Goal: Task Accomplishment & Management: Manage account settings

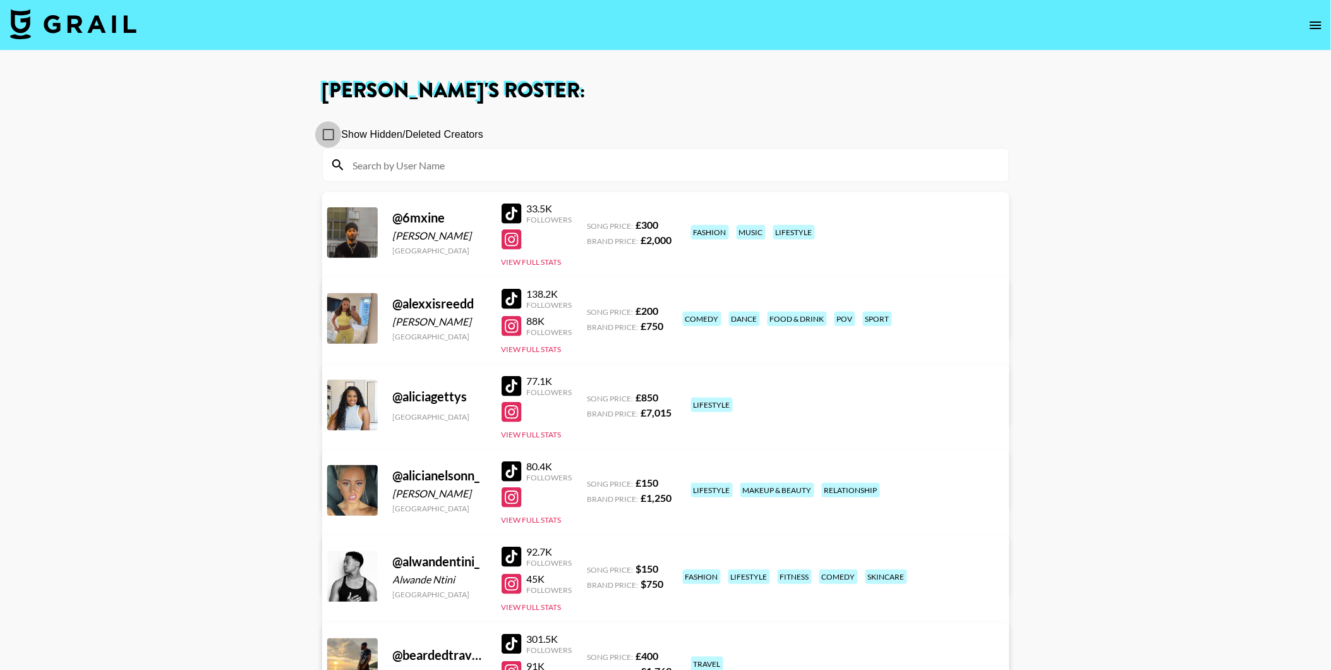
drag, startPoint x: 324, startPoint y: 140, endPoint x: 332, endPoint y: 140, distance: 8.2
click at [325, 140] on input "Show Hidden/Deleted Creators" at bounding box center [328, 134] width 27 height 27
checkbox input "true"
click at [375, 158] on input at bounding box center [674, 165] width 656 height 20
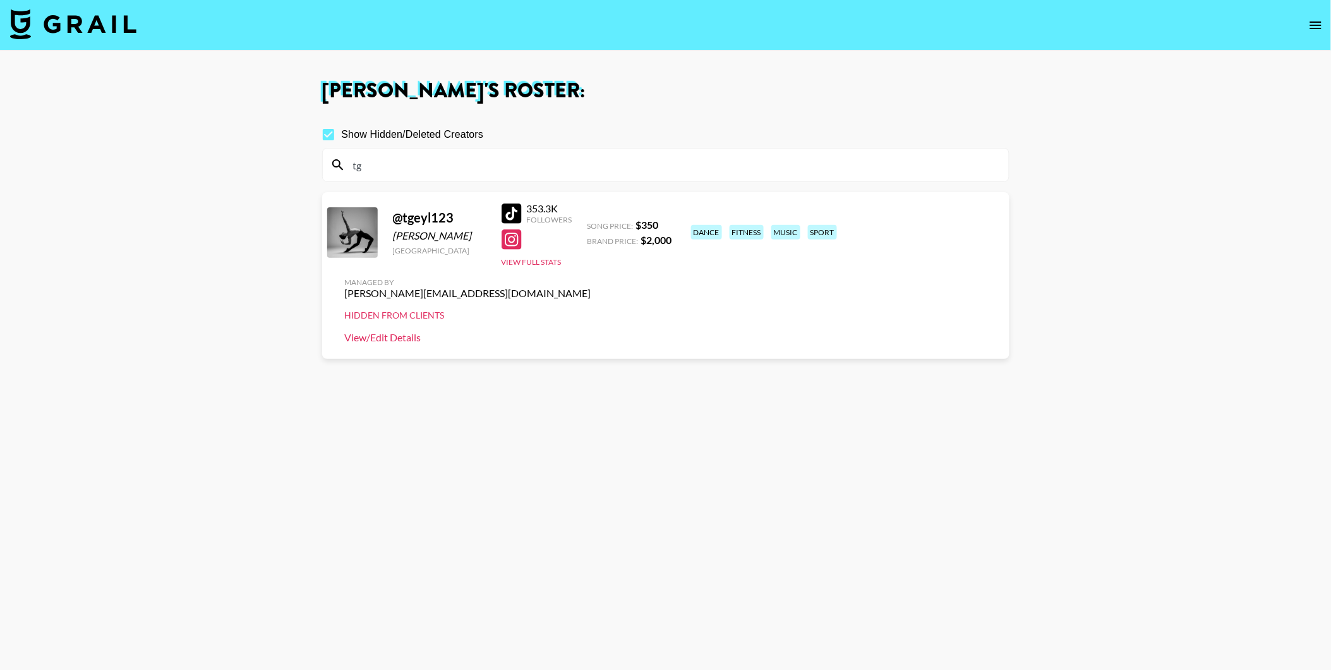
type input "tg"
click at [591, 331] on link "View/Edit Details" at bounding box center [468, 337] width 246 height 13
click at [330, 133] on input "Show Hidden/Deleted Creators" at bounding box center [328, 134] width 27 height 27
checkbox input "false"
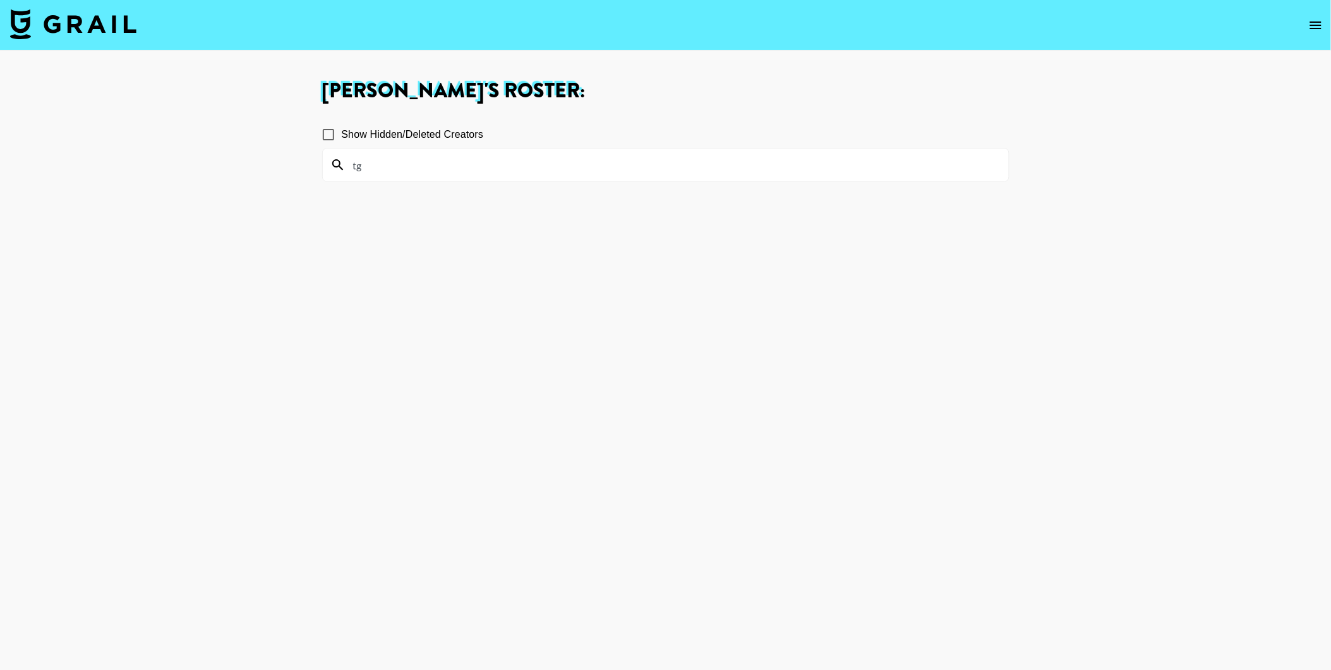
drag, startPoint x: 433, startPoint y: 159, endPoint x: 297, endPoint y: 172, distance: 137.1
click at [297, 174] on main "[PERSON_NAME] 's Roster: Show Hidden/Deleted Creators tg" at bounding box center [665, 380] width 1331 height 659
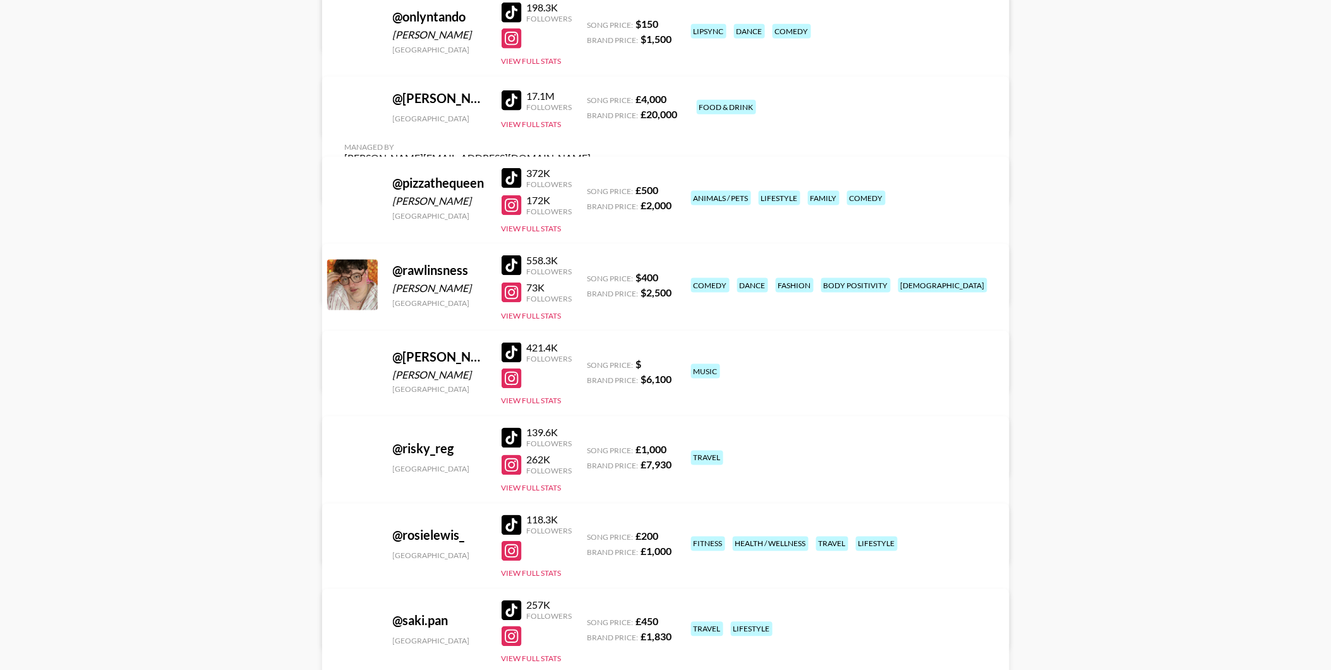
scroll to position [3683, 0]
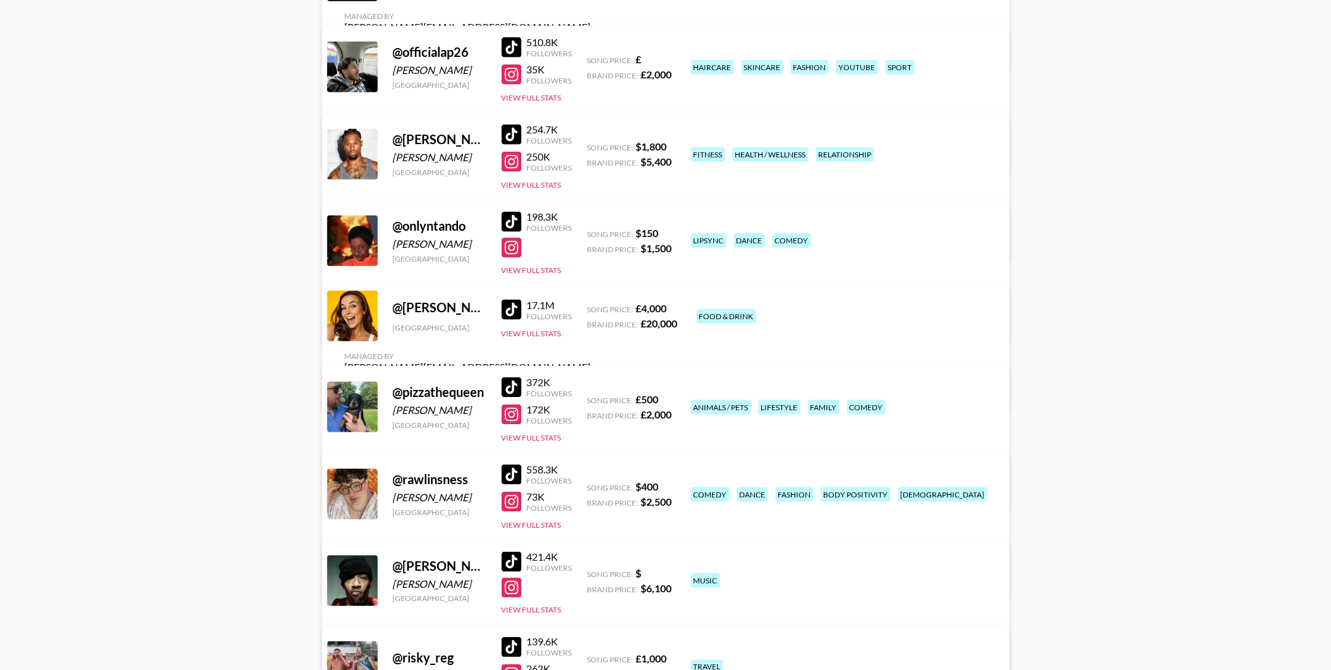
click at [515, 474] on div at bounding box center [512, 474] width 20 height 20
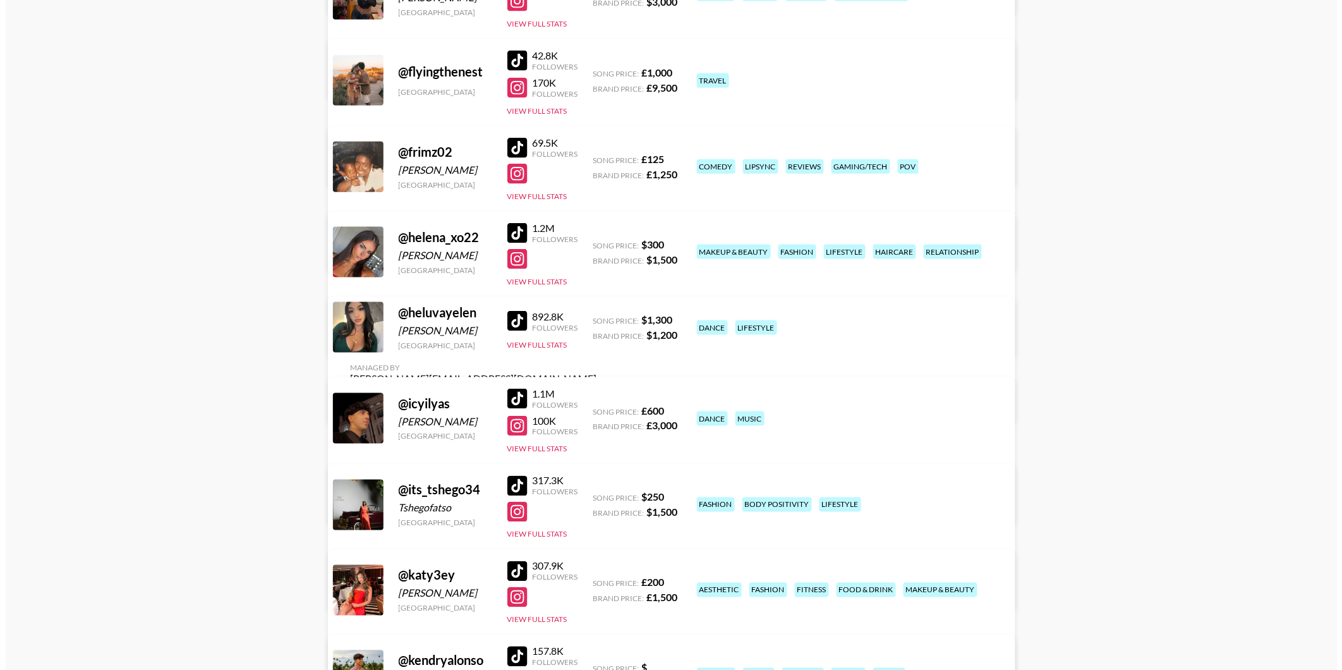
scroll to position [0, 0]
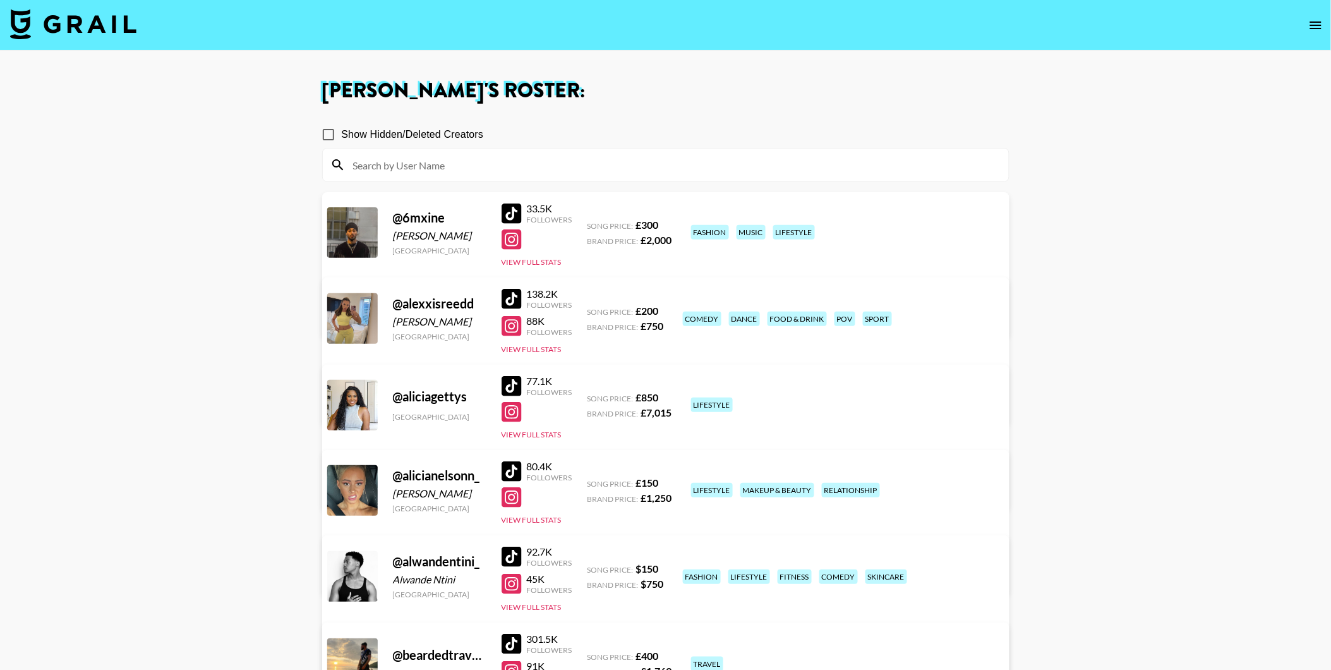
click at [114, 30] on img at bounding box center [73, 24] width 126 height 30
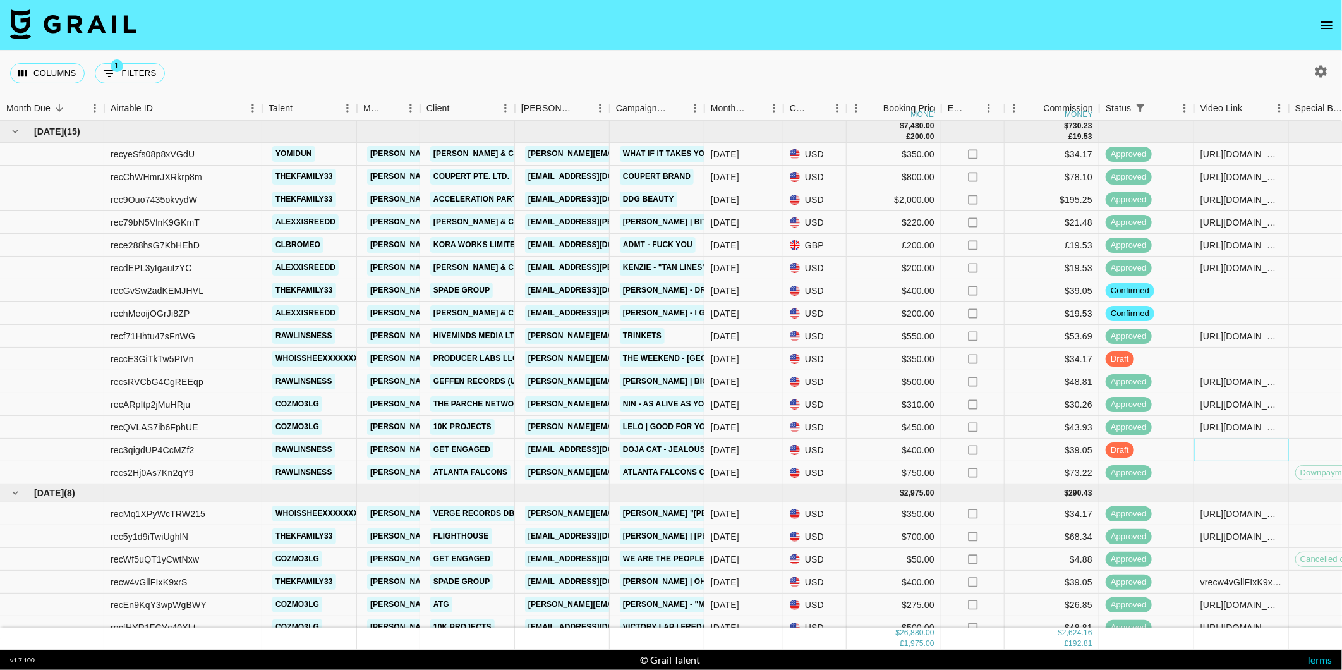
click at [1256, 452] on div at bounding box center [1241, 449] width 95 height 23
type input "[URL][DOMAIN_NAME]"
click at [1096, 66] on div "Columns 1 Filters + Booking" at bounding box center [671, 73] width 1342 height 45
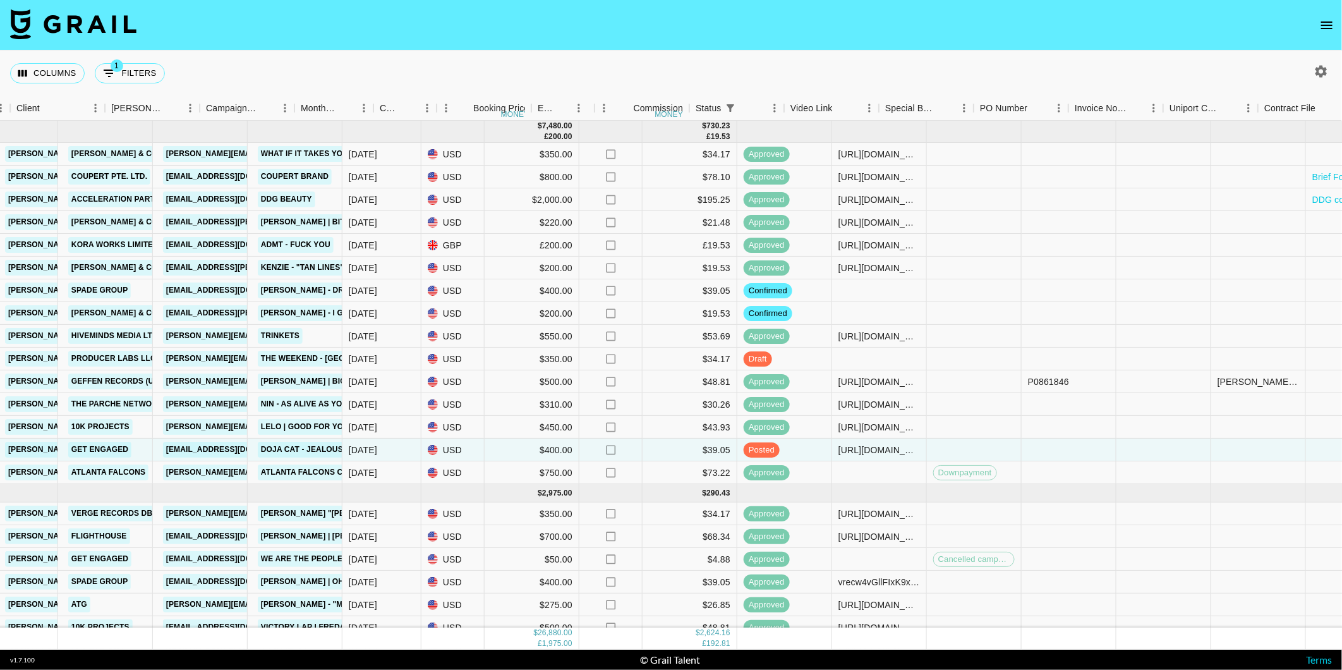
scroll to position [0, 766]
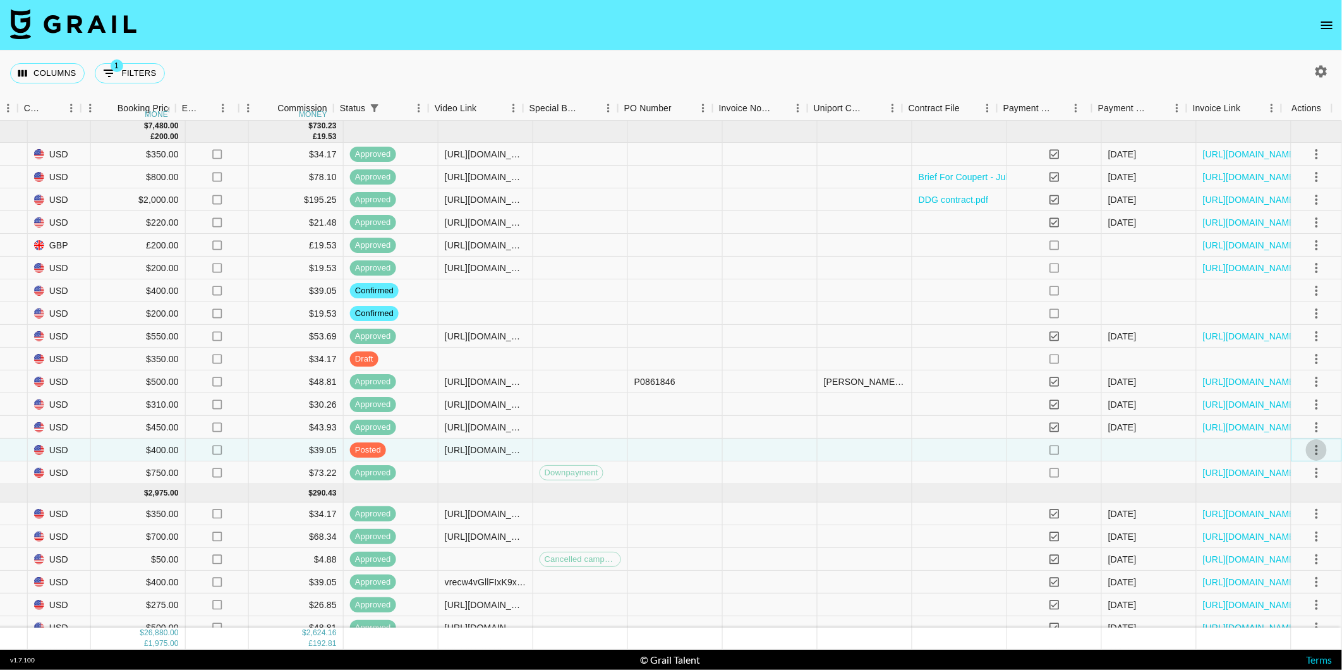
click at [1309, 446] on icon "select merge strategy" at bounding box center [1316, 449] width 15 height 15
click at [1285, 563] on div "Approve" at bounding box center [1290, 567] width 39 height 15
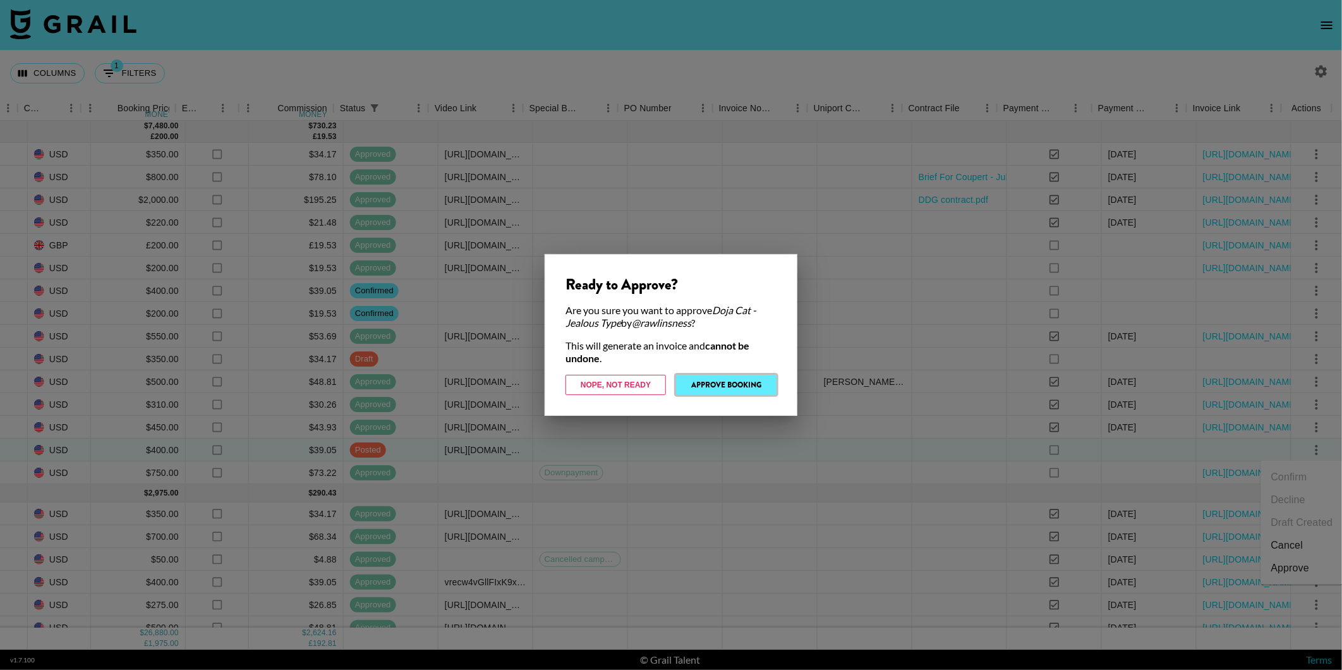
click at [752, 382] on button "Approve Booking" at bounding box center [726, 385] width 100 height 20
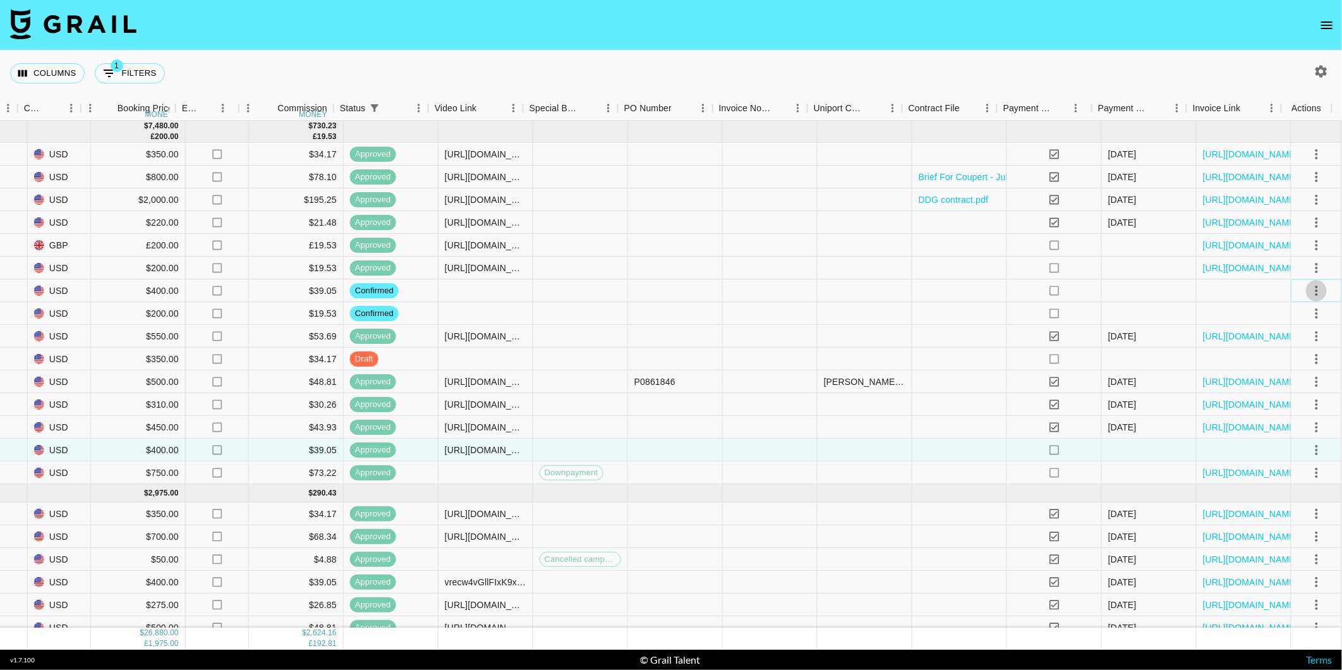
click at [1309, 287] on icon "select merge strategy" at bounding box center [1316, 290] width 15 height 15
click at [1286, 358] on li "Draft Created" at bounding box center [1302, 363] width 82 height 23
click at [834, 52] on div "Columns 1 Filters + Booking" at bounding box center [671, 73] width 1342 height 45
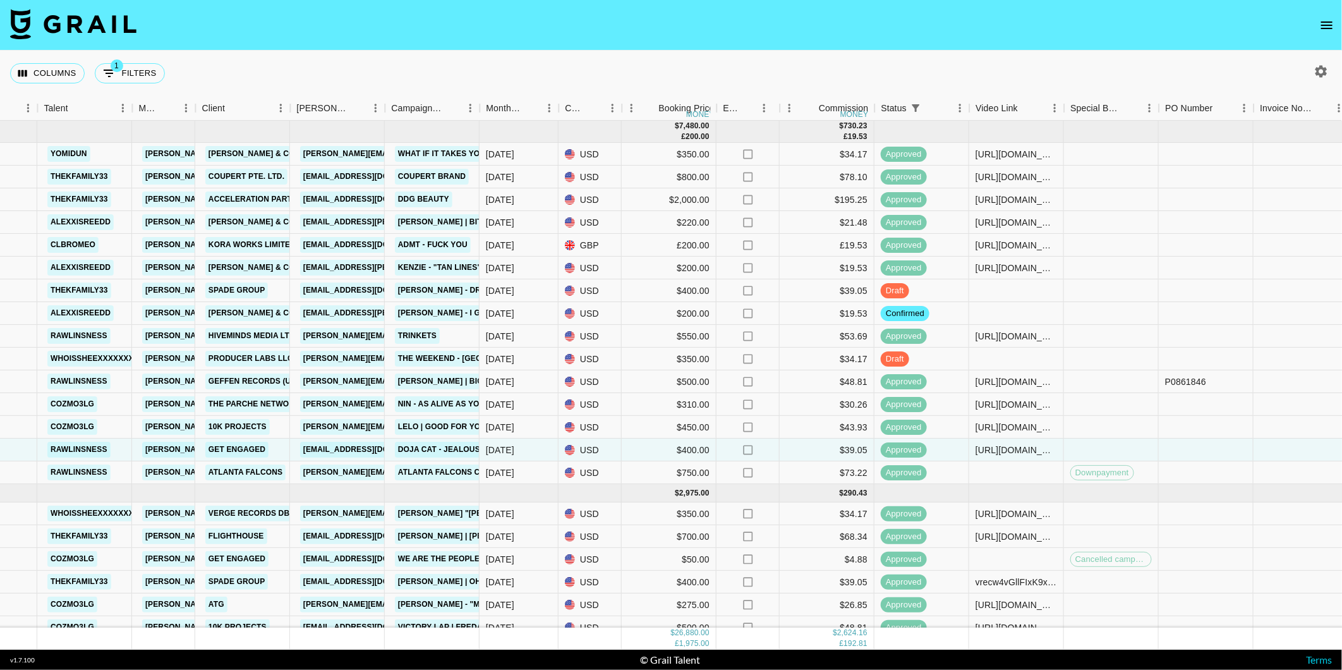
scroll to position [0, 208]
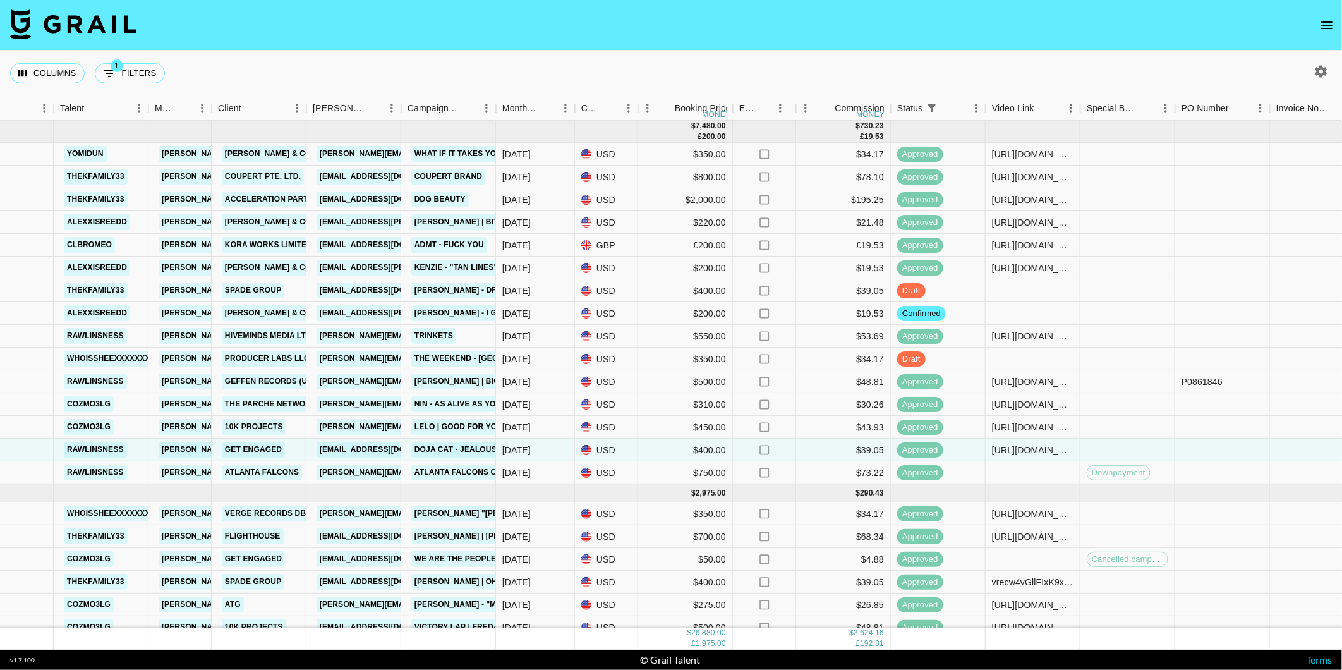
click at [1329, 28] on icon "open drawer" at bounding box center [1326, 25] width 15 height 15
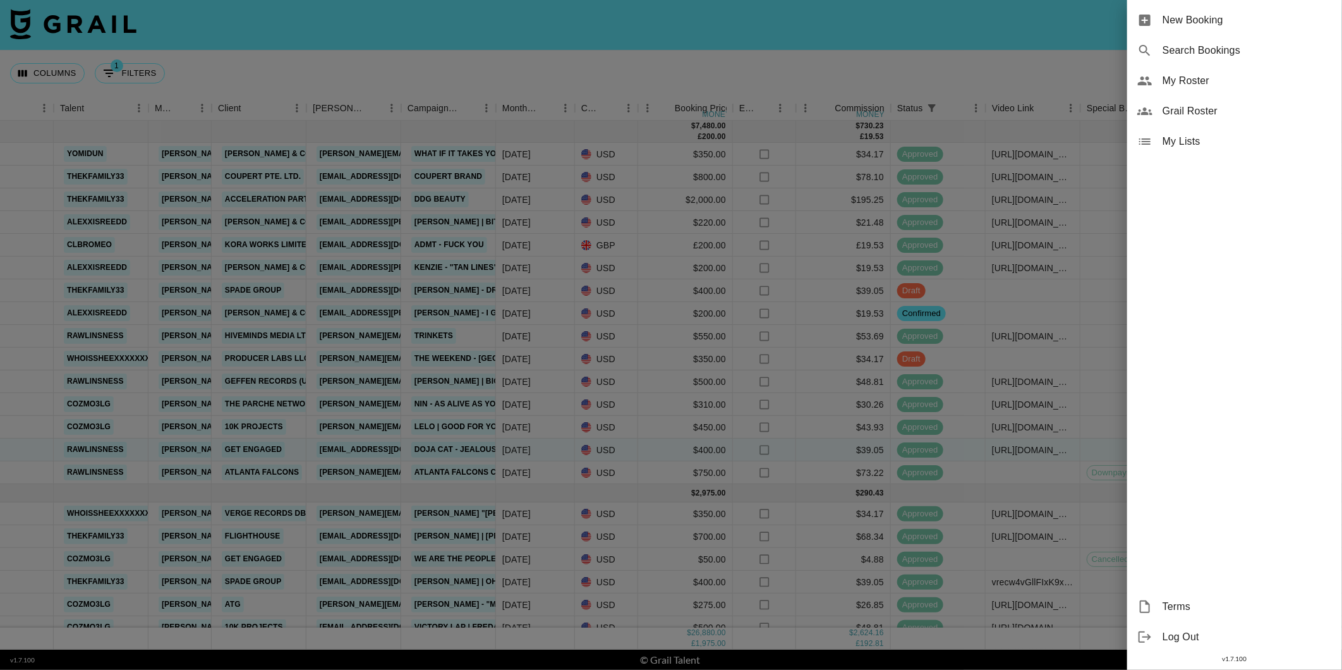
click at [1190, 641] on span "Log Out" at bounding box center [1246, 636] width 169 height 15
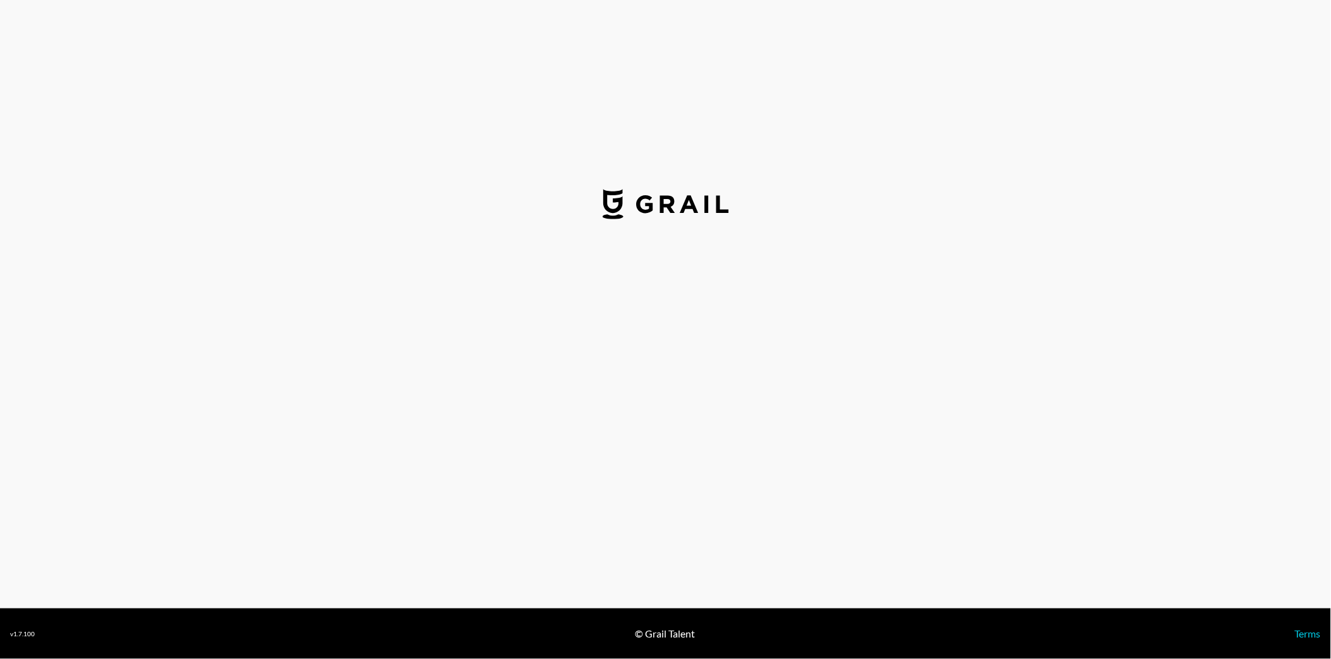
select select "USD"
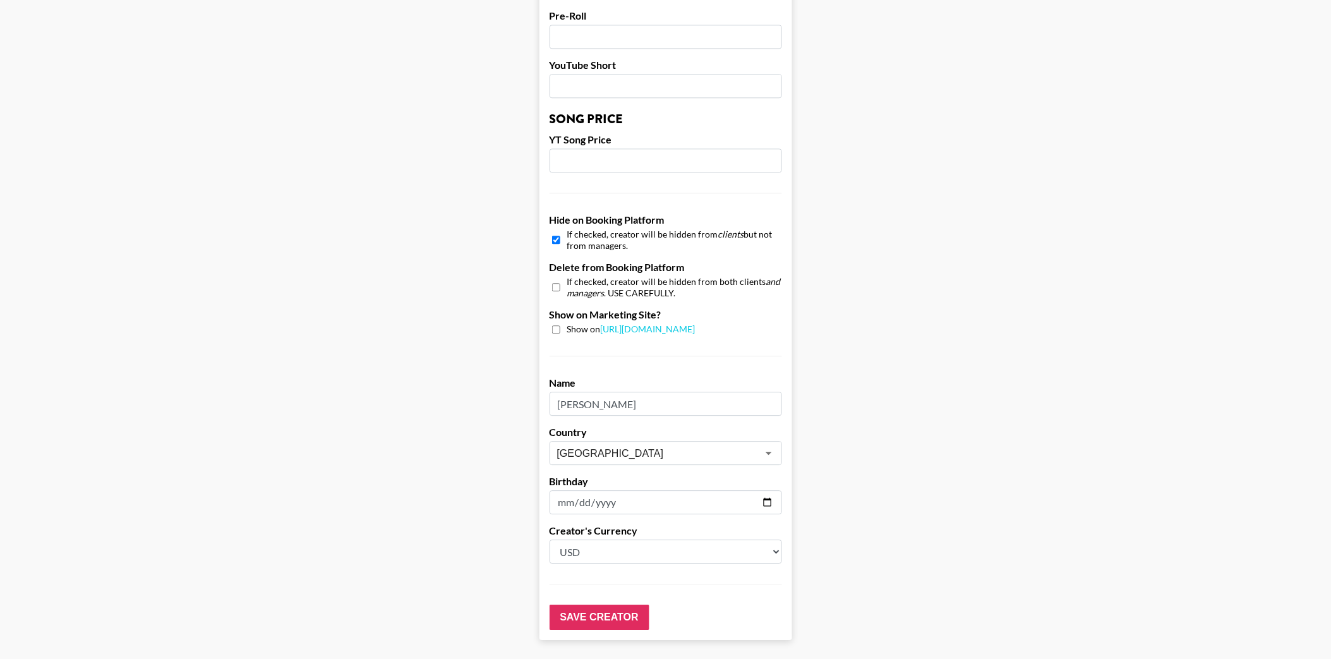
scroll to position [1054, 0]
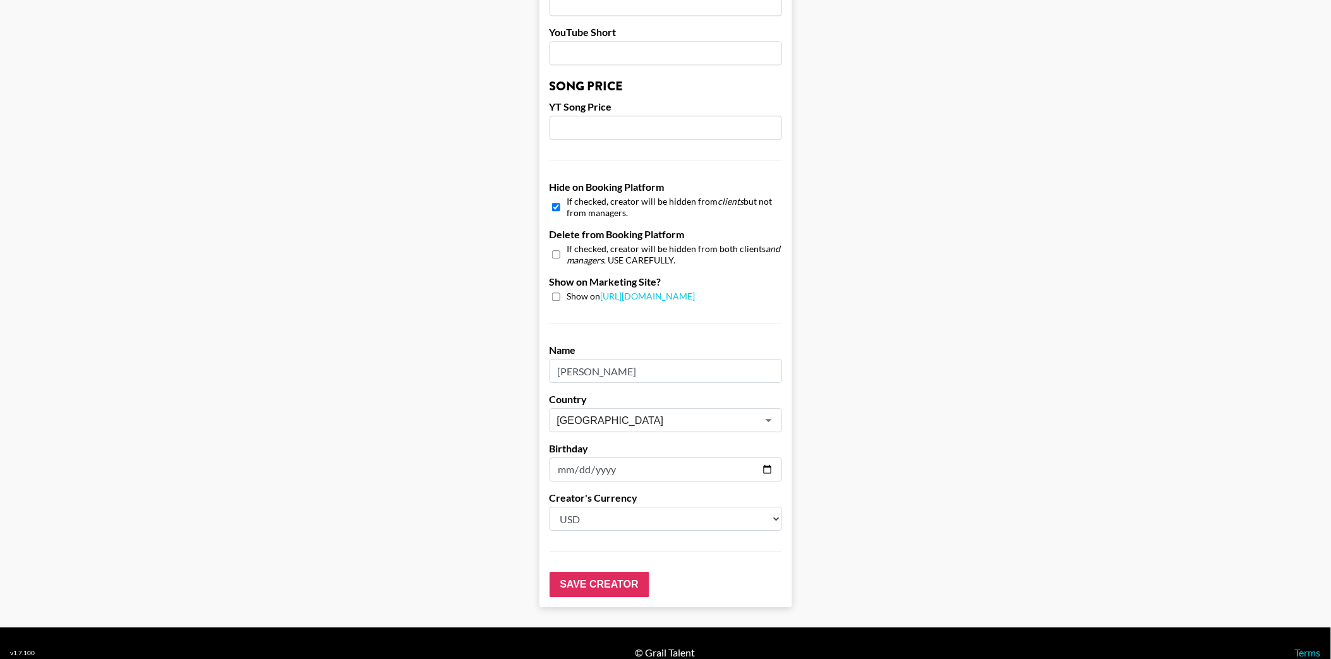
click at [560, 198] on input "checkbox" at bounding box center [556, 207] width 8 height 18
checkbox input "false"
click at [627, 572] on input "Save Creator" at bounding box center [600, 584] width 100 height 25
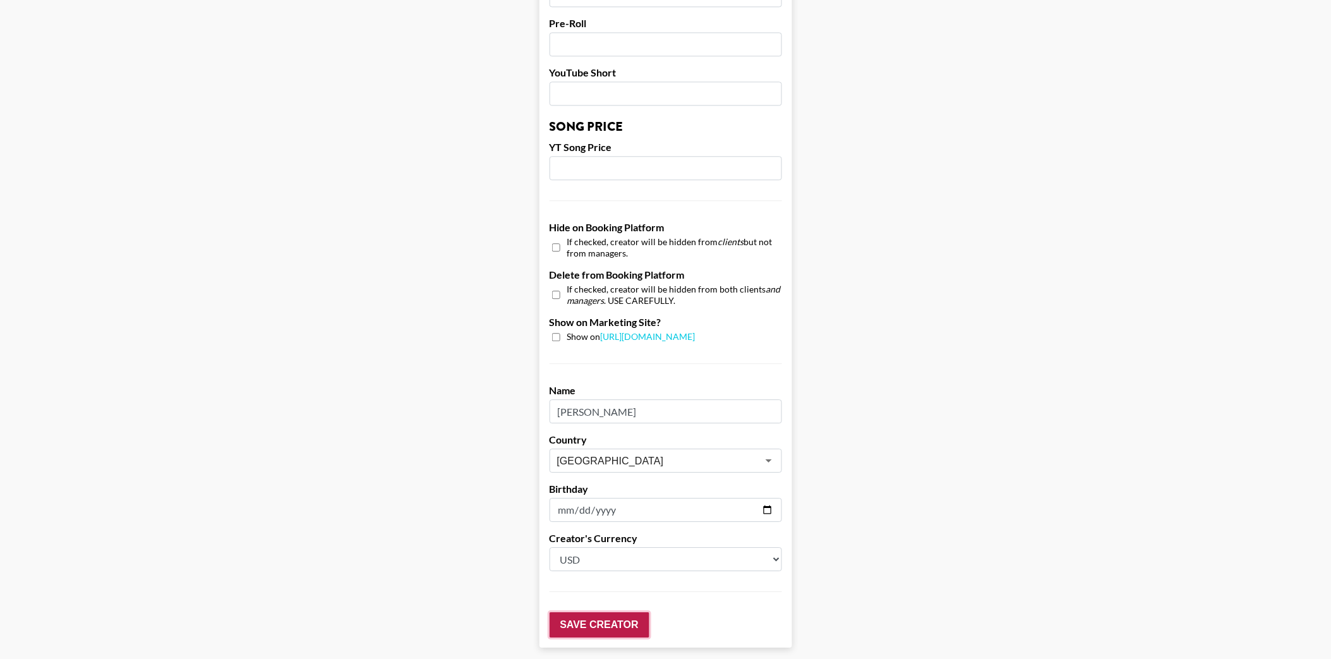
scroll to position [1094, 0]
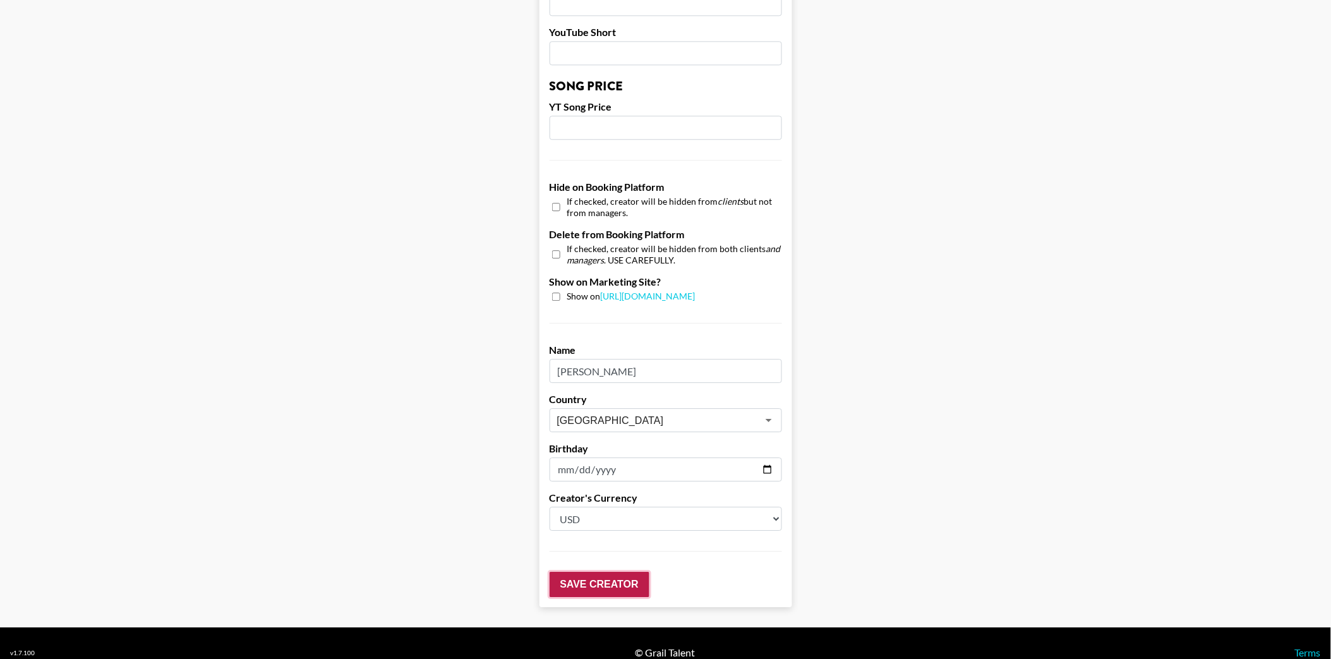
click at [592, 572] on input "Save Creator" at bounding box center [600, 584] width 100 height 25
